Goal: Find contact information: Find contact information

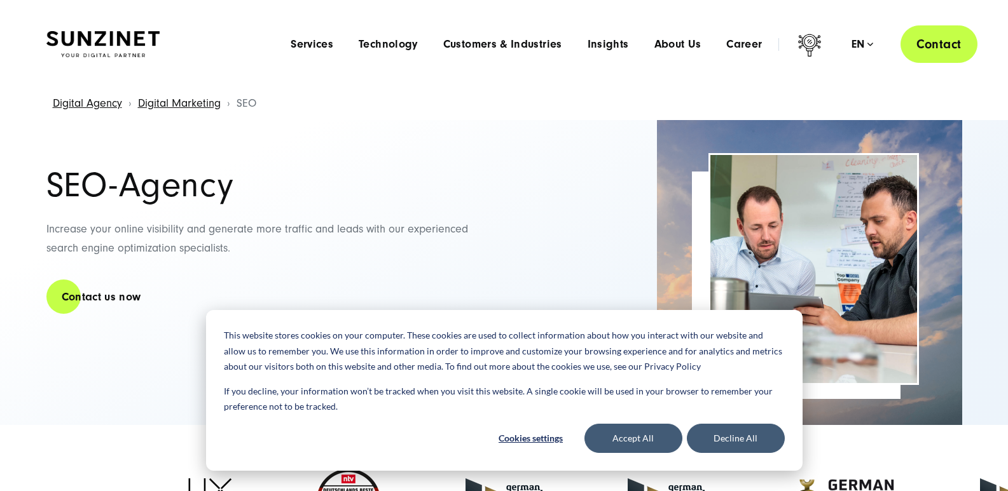
click at [921, 50] on link "Contact" at bounding box center [938, 44] width 77 height 38
click at [941, 54] on link "Contact" at bounding box center [938, 44] width 77 height 38
drag, startPoint x: 941, startPoint y: 54, endPoint x: 907, endPoint y: 46, distance: 35.3
click at [941, 53] on link "Contact" at bounding box center [938, 44] width 77 height 38
